Goal: Task Accomplishment & Management: Manage account settings

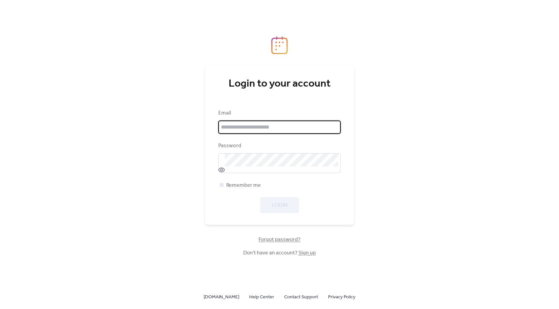
type input "**********"
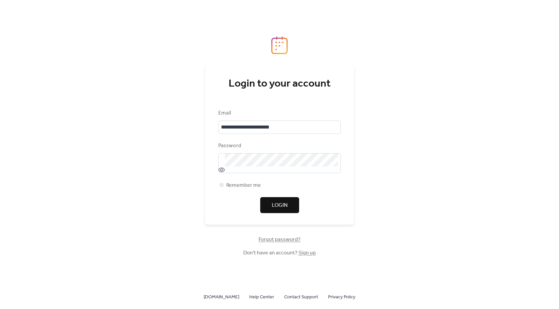
drag, startPoint x: 212, startPoint y: 192, endPoint x: 230, endPoint y: 192, distance: 18.0
click at [213, 192] on div "**********" at bounding box center [279, 144] width 149 height 159
click at [270, 200] on button "Login" at bounding box center [279, 205] width 39 height 16
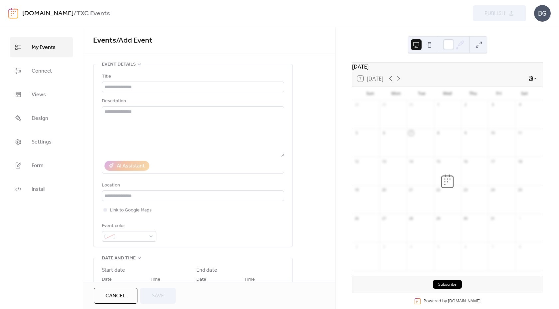
click at [44, 16] on link "[DOMAIN_NAME]" at bounding box center [47, 13] width 51 height 13
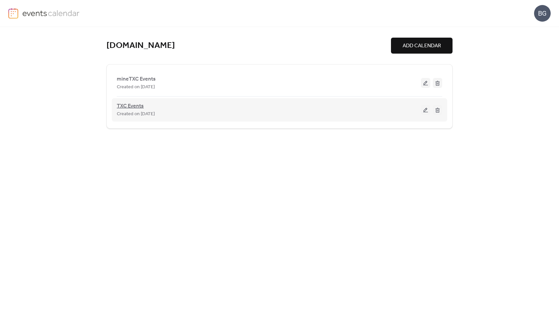
click at [136, 107] on span "TXC Events" at bounding box center [130, 106] width 27 height 8
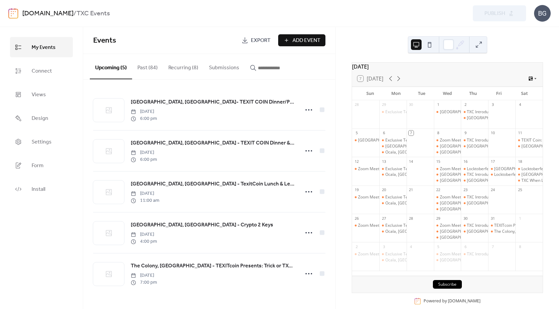
click at [177, 66] on button "Recurring (8)" at bounding box center [183, 66] width 41 height 25
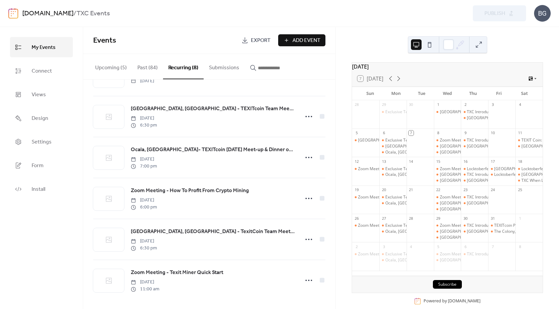
scroll to position [119, 0]
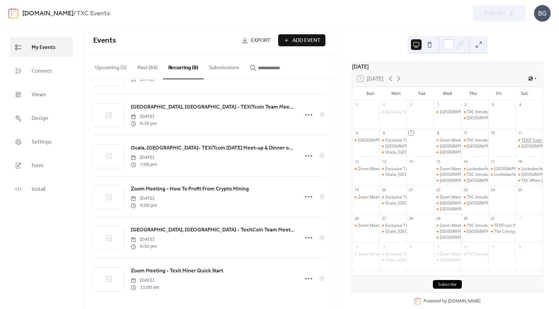
click at [521, 143] on div "TEXIT Coin: To Infinity & Beyond: Basics Training" at bounding box center [565, 140] width 89 height 6
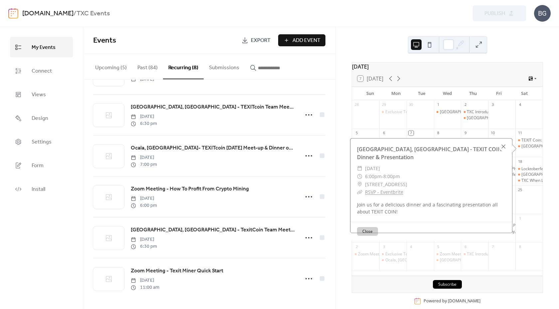
click at [500, 144] on div at bounding box center [502, 146] width 9 height 9
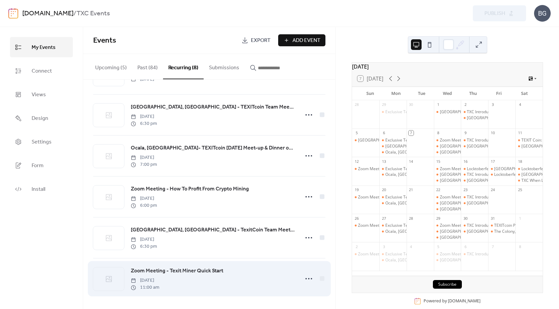
click at [241, 273] on div "Zoom Meeting - Texit Miner Quick Start [DATE] 11:00 am" at bounding box center [213, 278] width 165 height 24
click at [205, 272] on span "Zoom Meeting - Texit Miner Quick Start" at bounding box center [177, 271] width 92 height 8
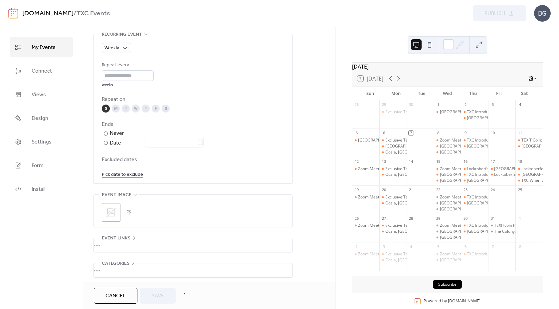
scroll to position [304, 0]
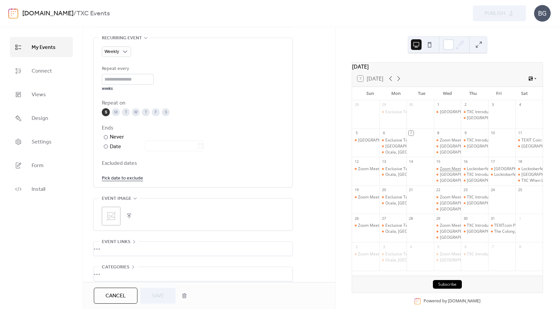
click at [452, 172] on div "Zoom Meeting - How To Profit From Crypto Mining" at bounding box center [485, 169] width 93 height 6
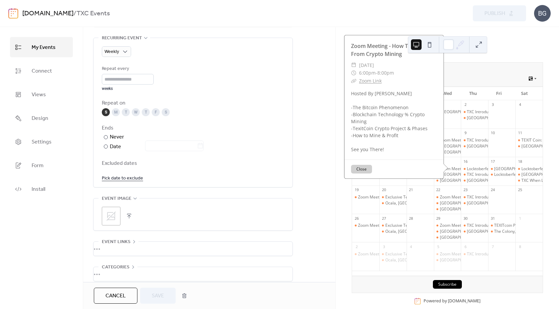
click at [324, 166] on div "**********" at bounding box center [209, 37] width 252 height 554
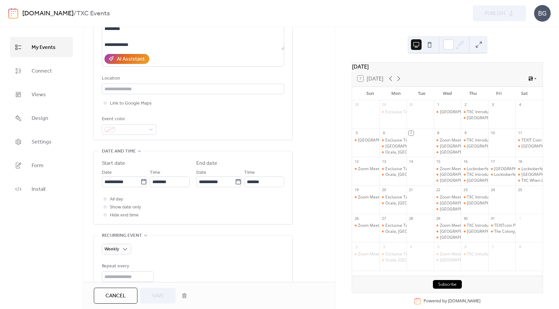
scroll to position [148, 0]
